Goal: Navigation & Orientation: Find specific page/section

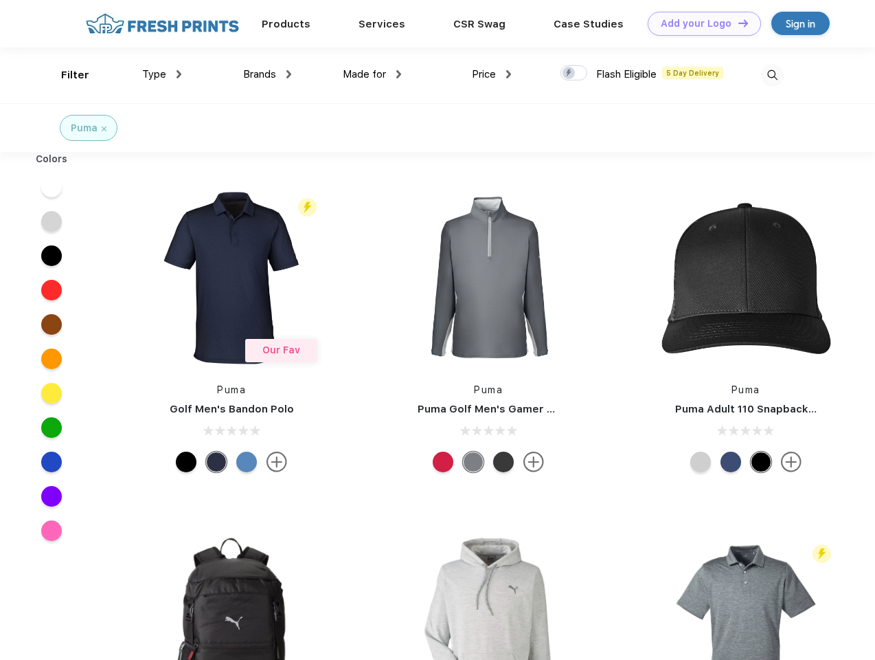
click at [699, 23] on link "Add your Logo Design Tool" at bounding box center [704, 24] width 113 height 24
click at [0, 0] on div "Design Tool" at bounding box center [0, 0] width 0 height 0
click at [737, 23] on link "Add your Logo Design Tool" at bounding box center [704, 24] width 113 height 24
click at [66, 75] on div "Filter" at bounding box center [75, 75] width 28 height 16
click at [162, 74] on span "Type" at bounding box center [154, 74] width 24 height 12
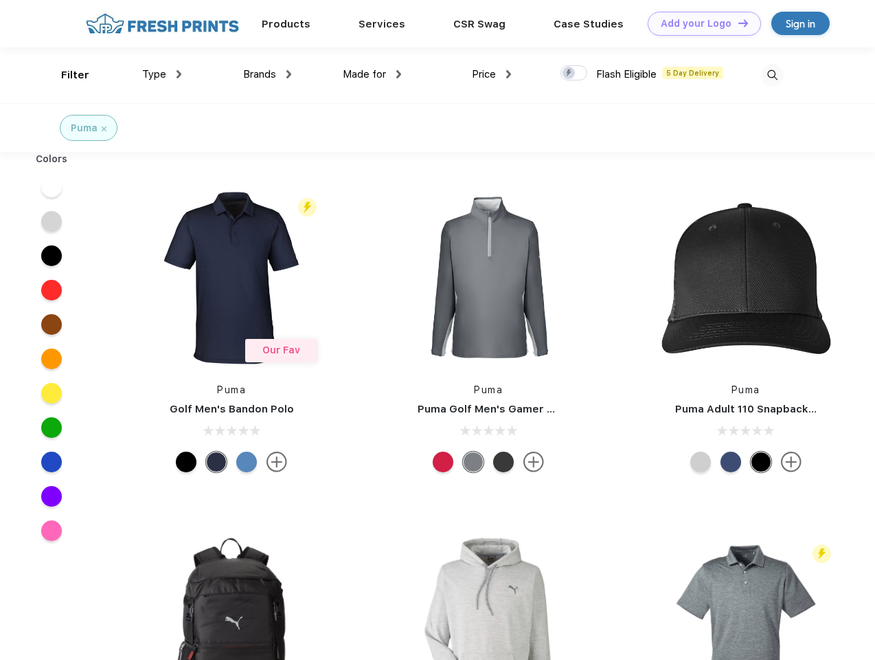
click at [267, 74] on span "Brands" at bounding box center [259, 74] width 33 height 12
click at [372, 74] on span "Made for" at bounding box center [364, 74] width 43 height 12
click at [492, 74] on span "Price" at bounding box center [484, 74] width 24 height 12
click at [574, 74] on div at bounding box center [574, 72] width 27 height 15
click at [570, 74] on input "checkbox" at bounding box center [565, 69] width 9 height 9
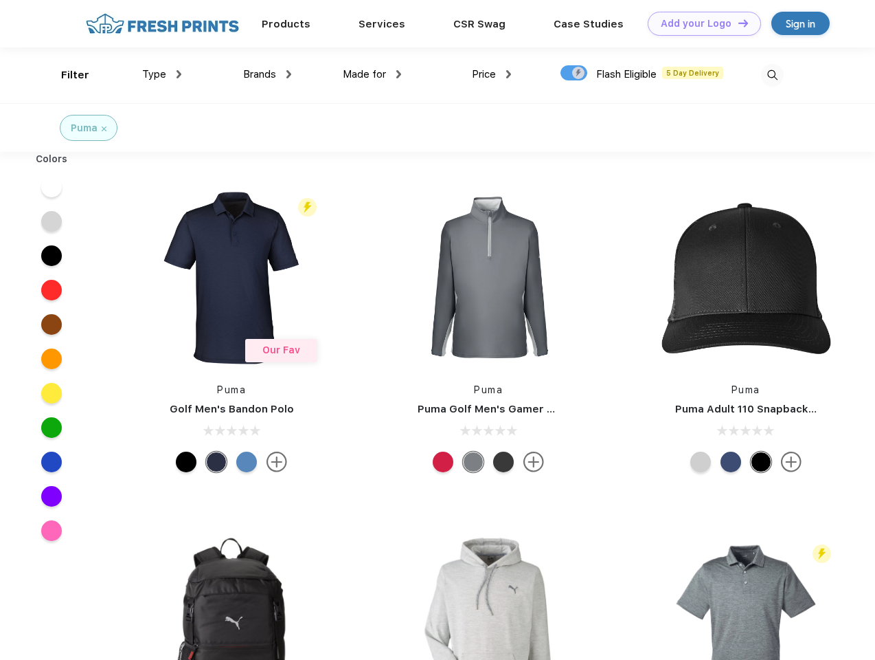
click at [772, 75] on img at bounding box center [772, 75] width 23 height 23
